Goal: Task Accomplishment & Management: Manage account settings

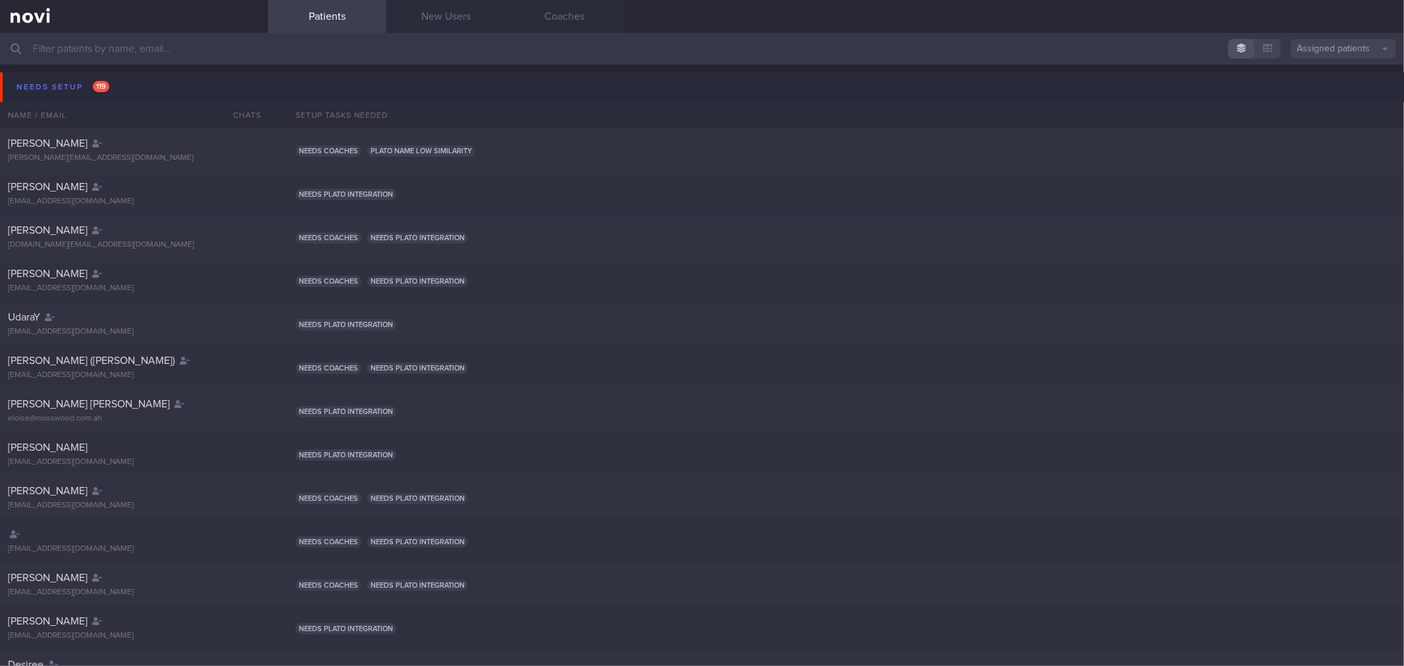
click at [142, 84] on button "Needs setup 119" at bounding box center [704, 87] width 1408 height 30
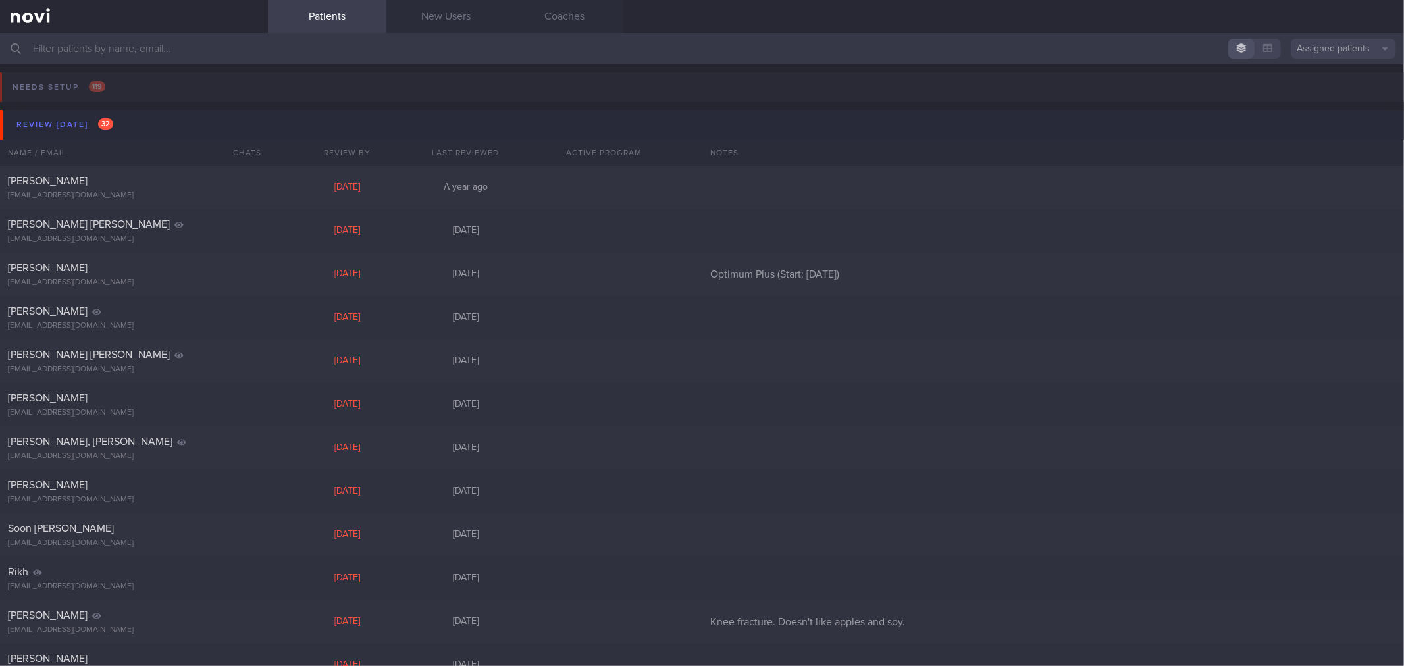
click at [125, 123] on button "Review [DATE] 32" at bounding box center [704, 125] width 1408 height 30
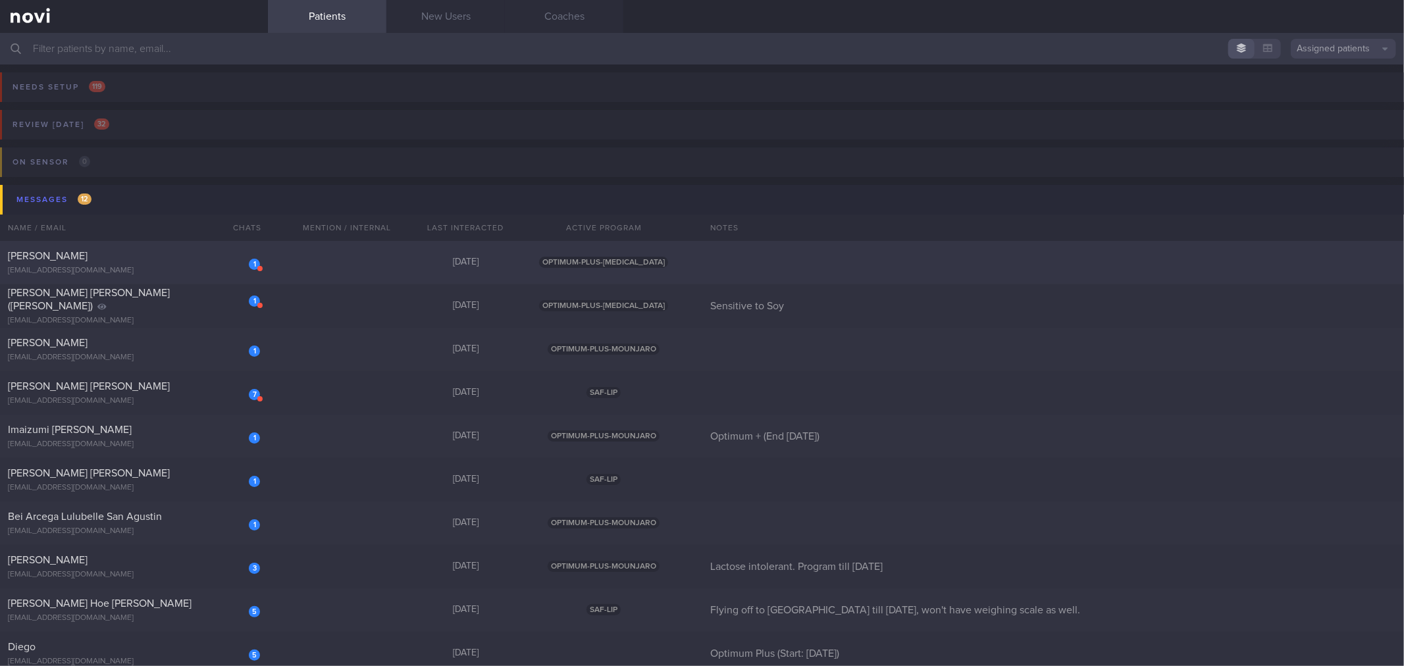
click at [172, 264] on div "1 [PERSON_NAME] [EMAIL_ADDRESS][DOMAIN_NAME]" at bounding box center [134, 262] width 268 height 26
select select "9"
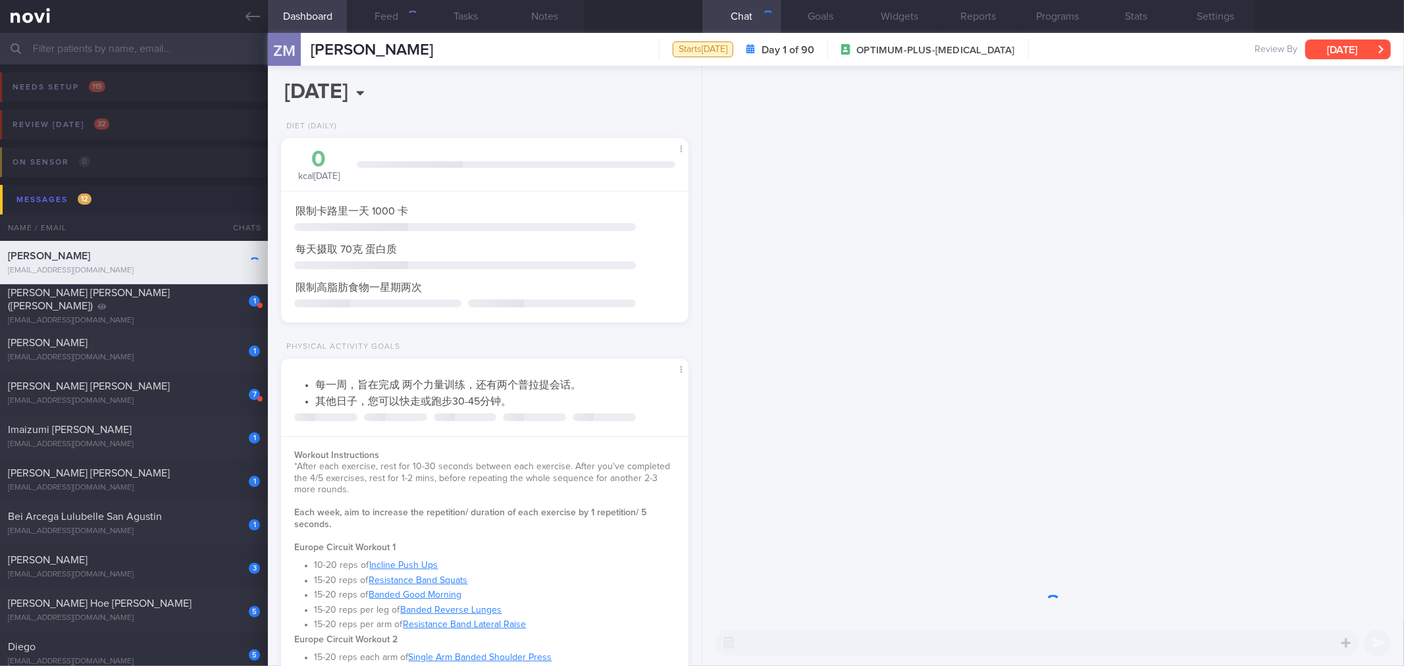
scroll to position [657853, 657686]
click at [1360, 51] on button "[DATE]" at bounding box center [1348, 49] width 86 height 20
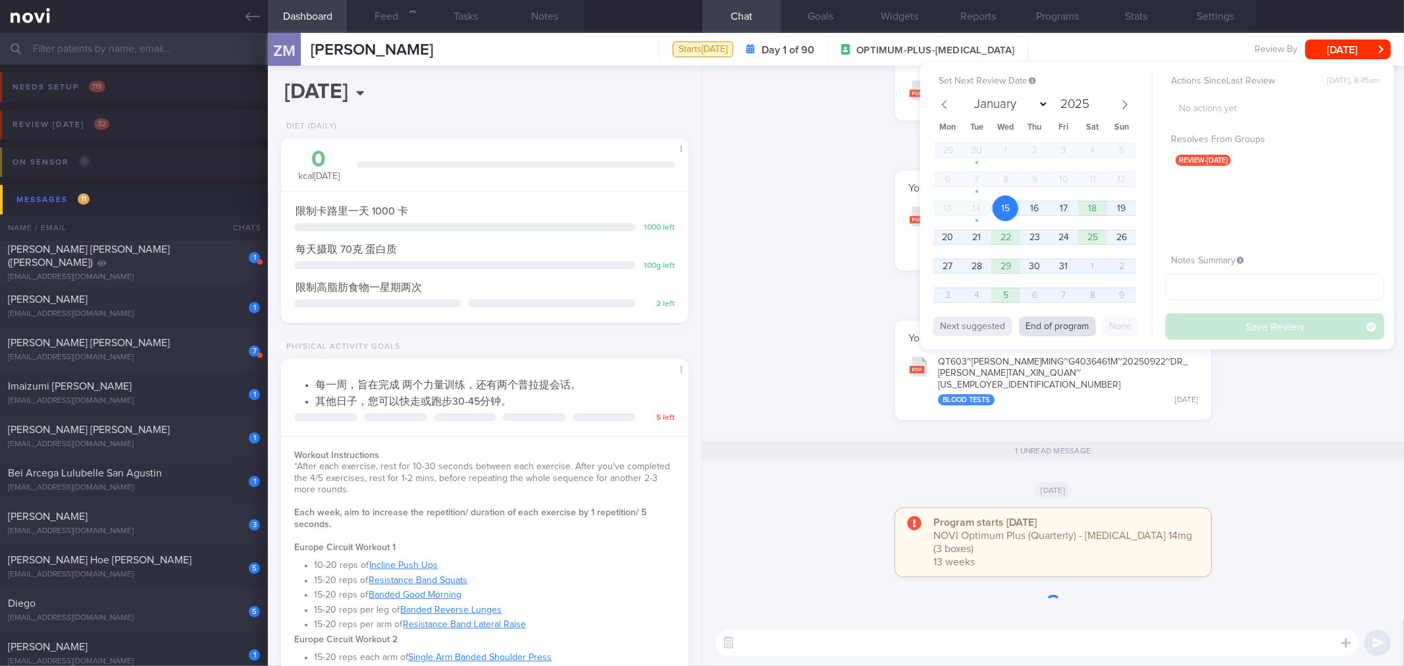
click at [1065, 330] on button "End of program" at bounding box center [1057, 327] width 77 height 20
type input "2026"
select select "0"
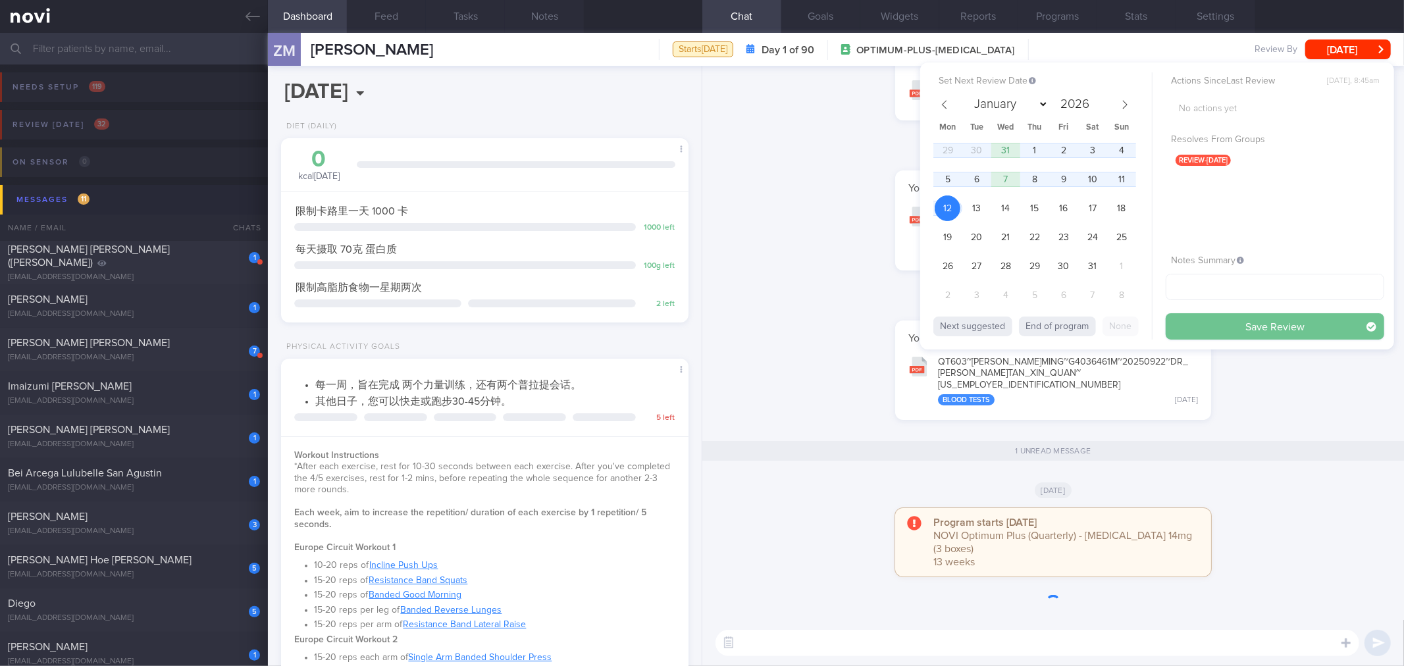
scroll to position [205, 372]
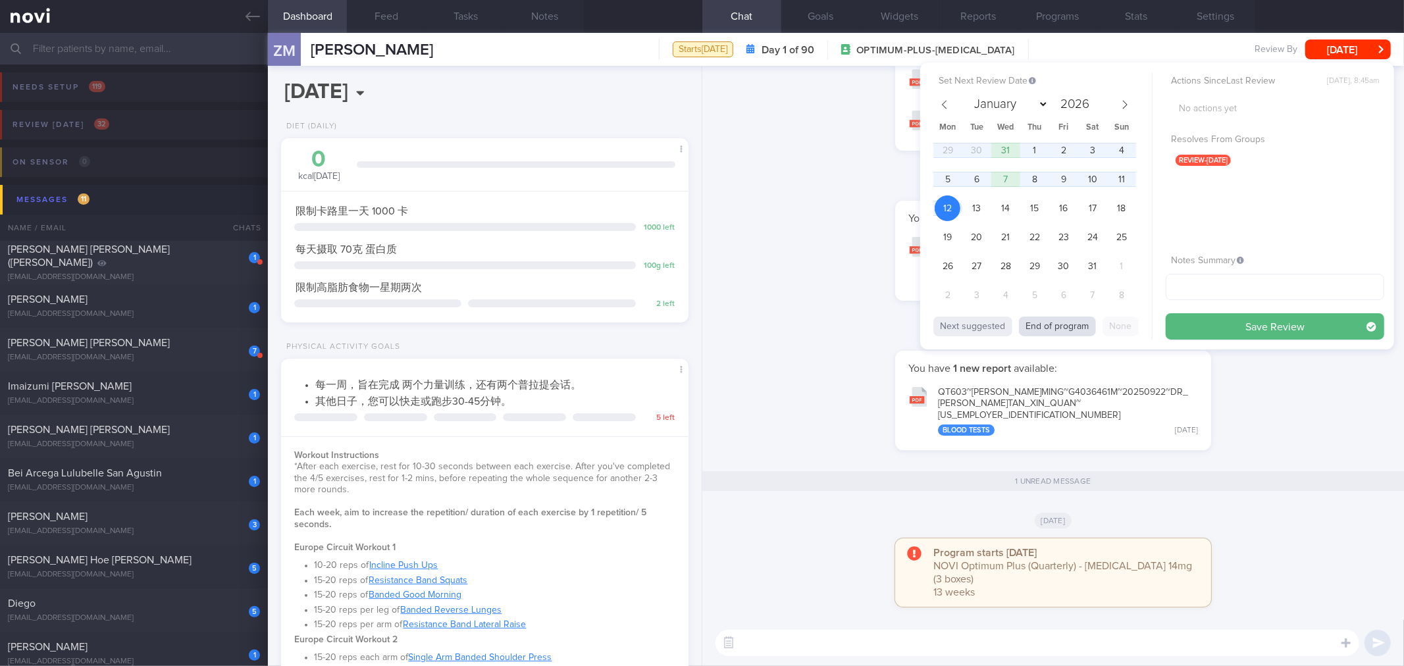
click at [1075, 324] on button "End of program" at bounding box center [1057, 327] width 77 height 20
click at [1225, 337] on button "Save Review" at bounding box center [1274, 326] width 218 height 26
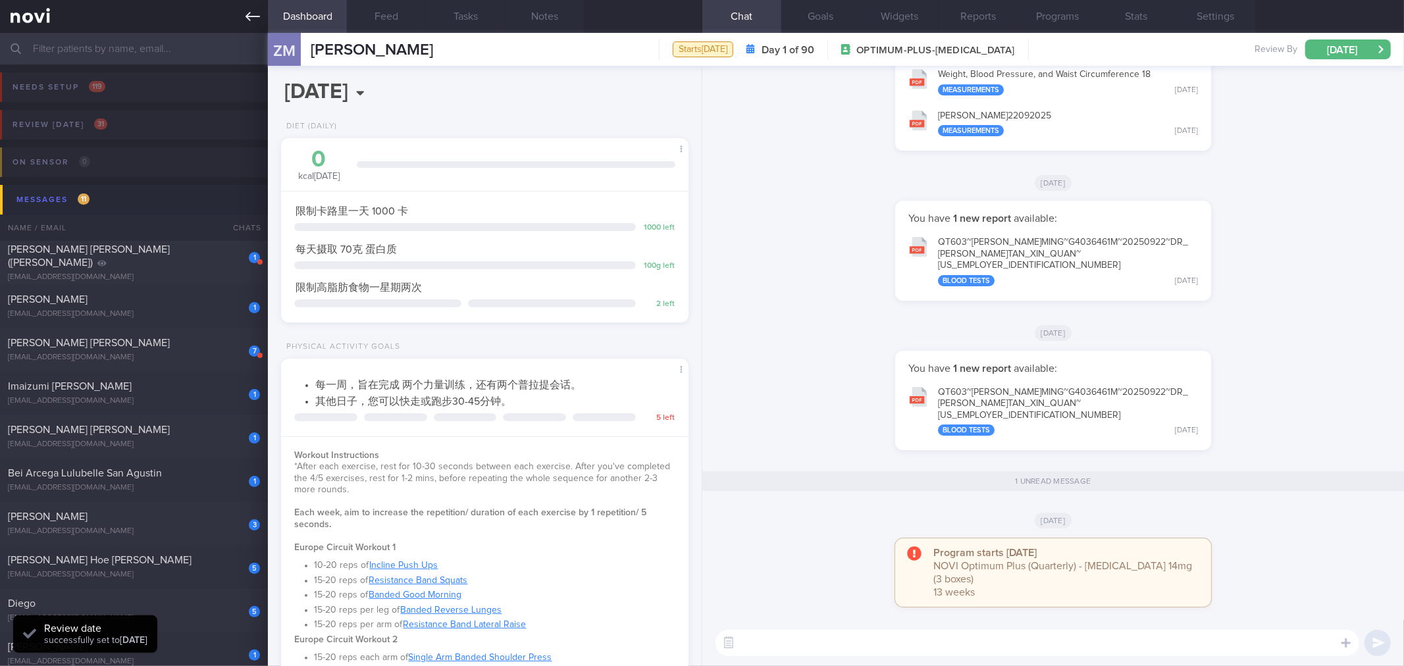
click at [240, 18] on link at bounding box center [134, 16] width 268 height 33
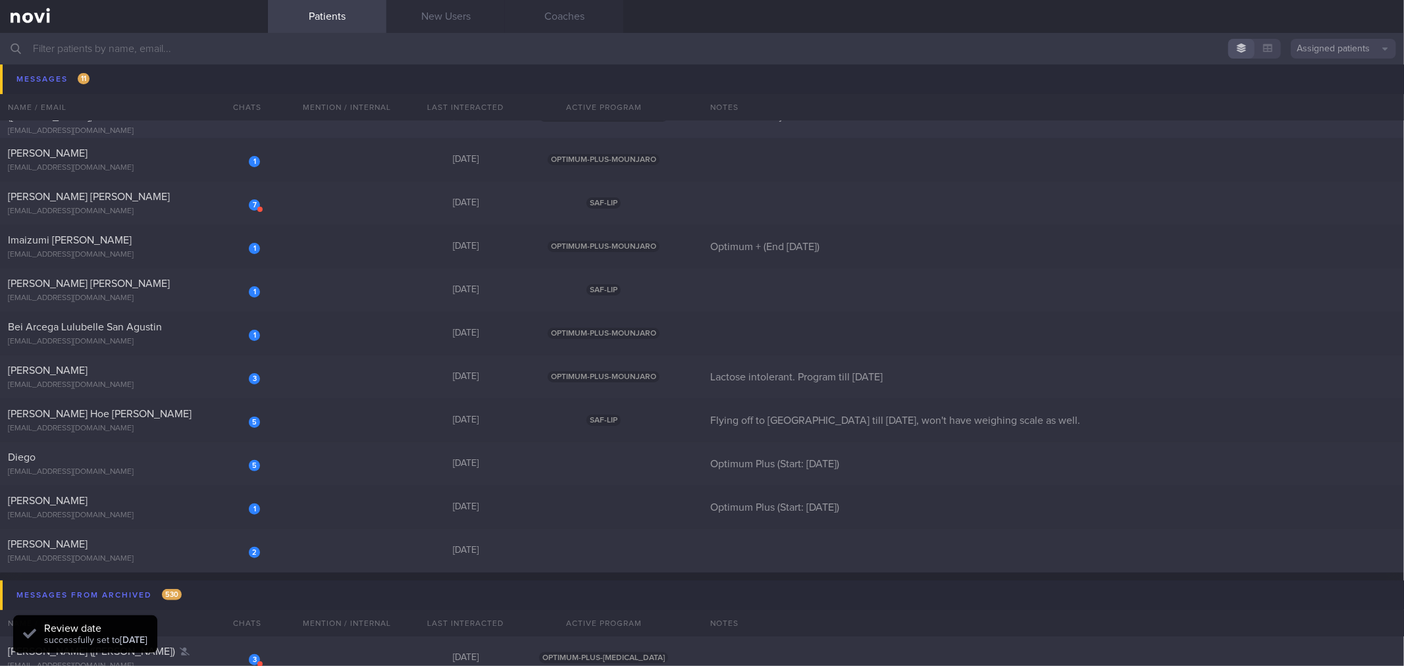
scroll to position [219, 0]
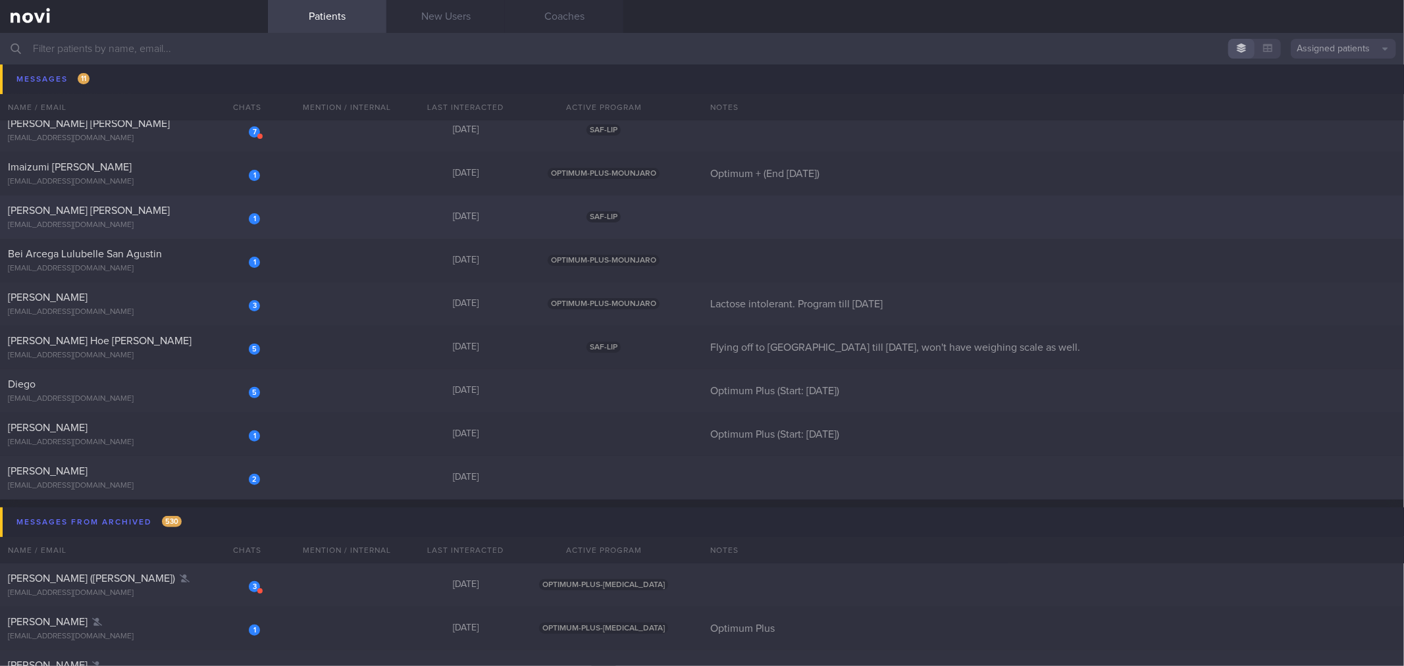
click at [172, 209] on div "[PERSON_NAME] [PERSON_NAME]" at bounding box center [132, 210] width 249 height 13
select select "9"
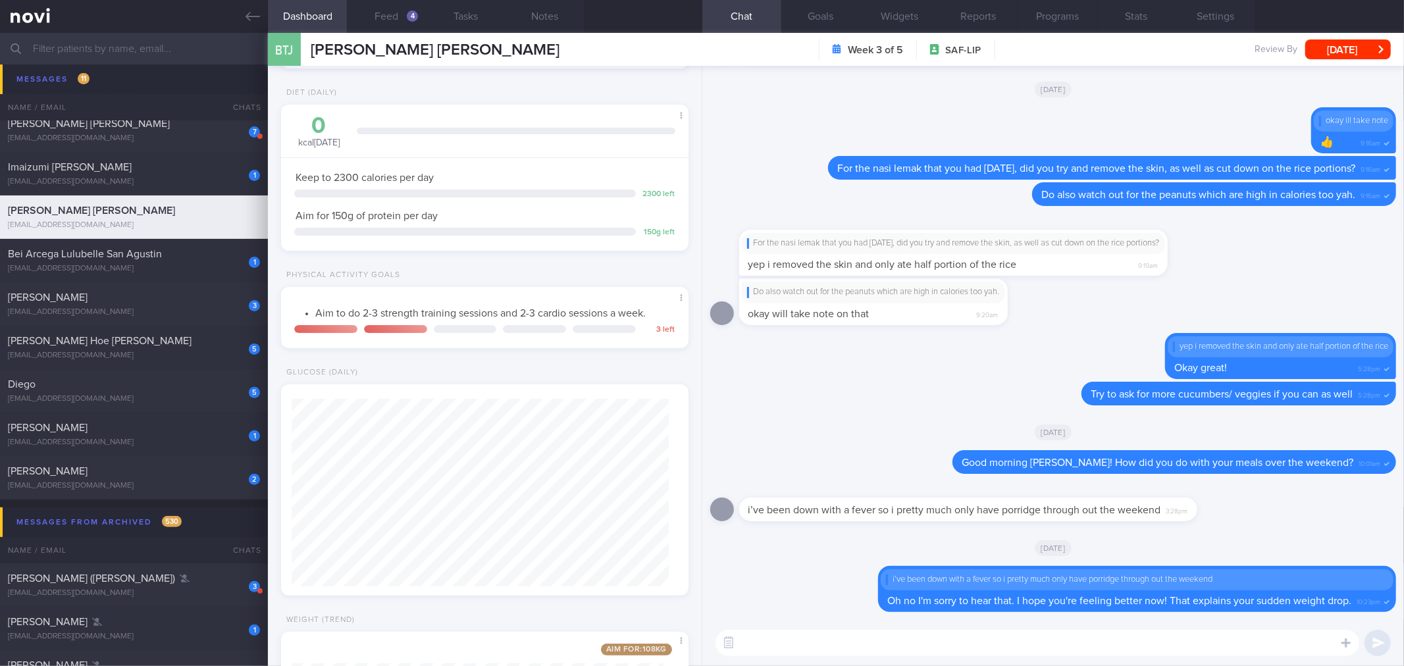
scroll to position [334, 0]
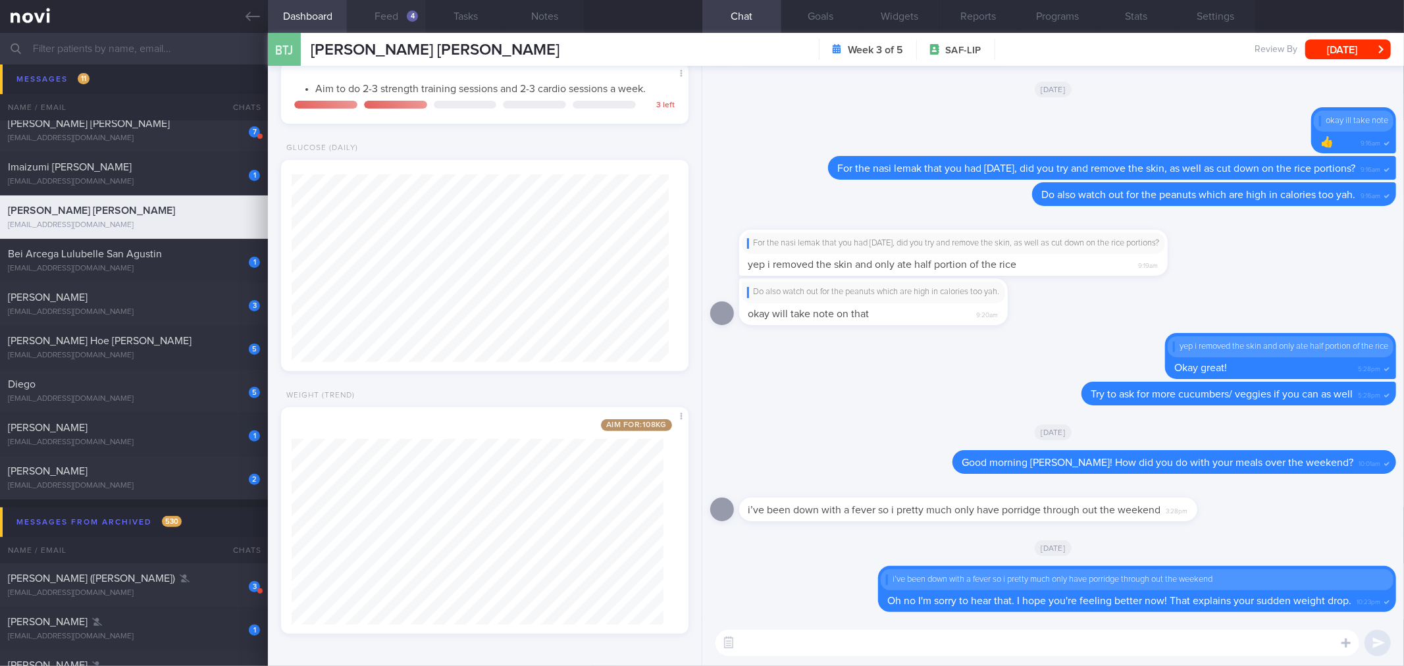
click at [380, 12] on button "Feed 4" at bounding box center [386, 16] width 79 height 33
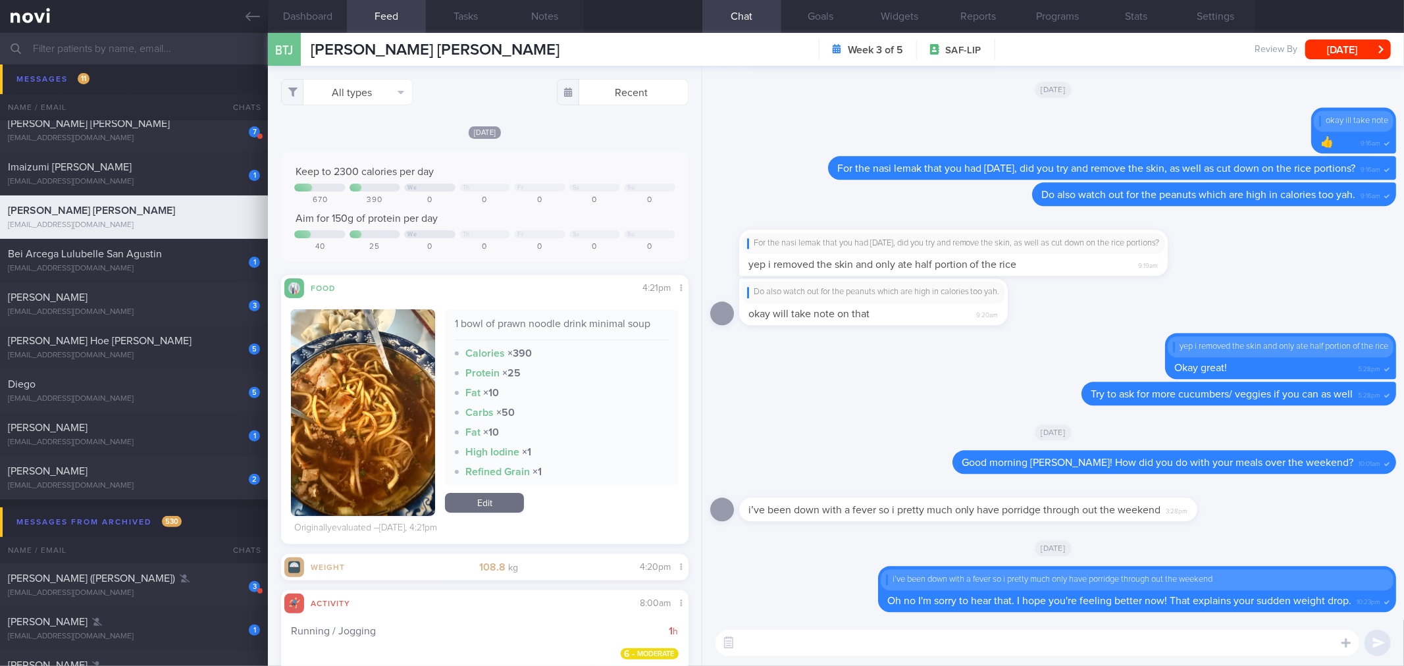
scroll to position [188, 377]
